Goal: Obtain resource: Download file/media

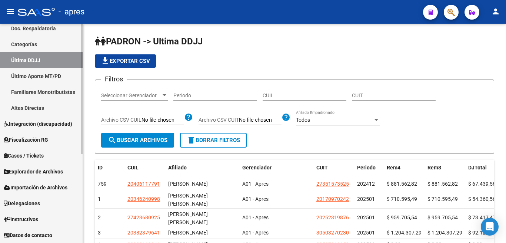
scroll to position [150, 0]
click at [80, 205] on div "Firma Express Reportes Ingresos Percibidos Análisis de todos los conceptos (his…" at bounding box center [42, 58] width 84 height 369
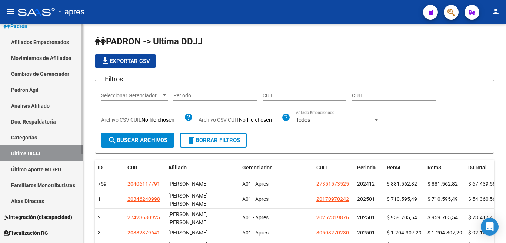
scroll to position [0, 0]
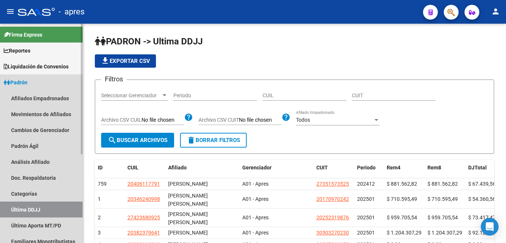
click at [20, 81] on span "Padrón" at bounding box center [16, 83] width 24 height 8
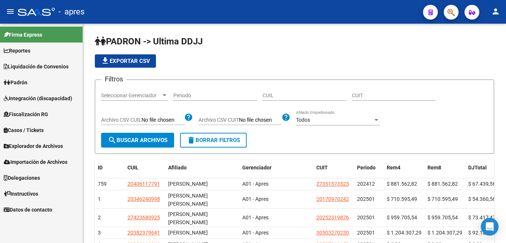
click at [24, 147] on span "Explorador de Archivos" at bounding box center [33, 146] width 59 height 8
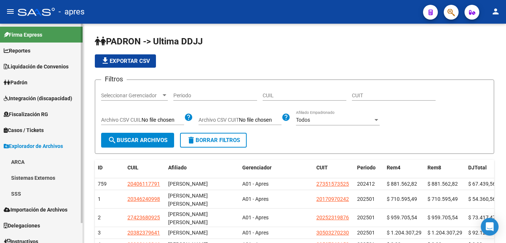
click at [14, 194] on link "SSS" at bounding box center [41, 194] width 83 height 16
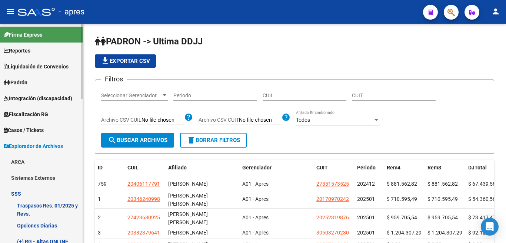
click at [40, 223] on link "Opciones Diarias" at bounding box center [41, 226] width 83 height 16
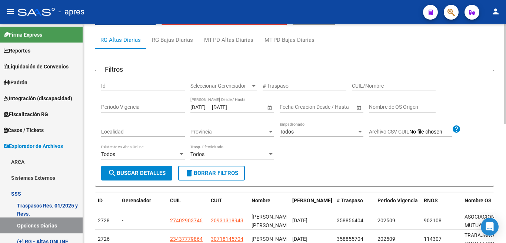
scroll to position [65, 0]
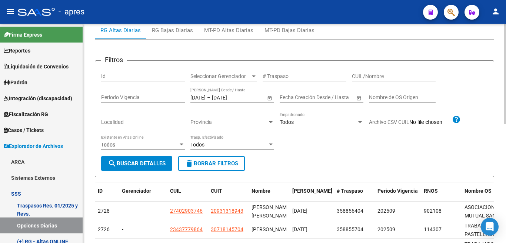
click at [506, 125] on div at bounding box center [505, 74] width 2 height 101
click at [144, 165] on span "search Buscar Detalles" at bounding box center [137, 163] width 58 height 7
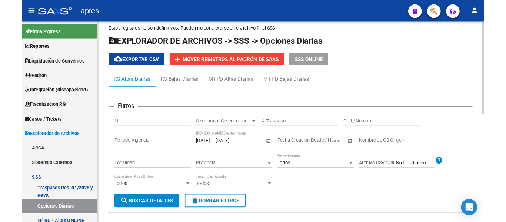
scroll to position [9, 0]
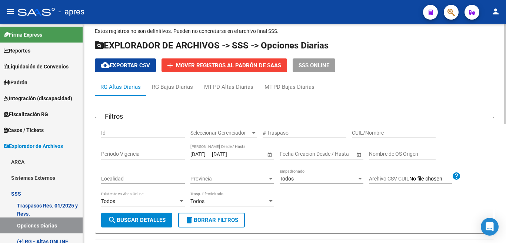
click at [123, 64] on span "cloud_download Exportar CSV" at bounding box center [125, 65] width 49 height 7
click at [134, 68] on span "cloud_download Exportar CSV" at bounding box center [125, 65] width 49 height 7
